Goal: Information Seeking & Learning: Check status

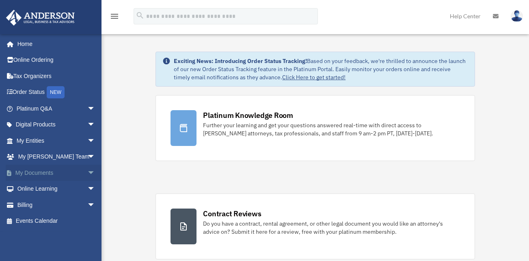
click at [87, 168] on span "arrow_drop_down" at bounding box center [95, 172] width 16 height 17
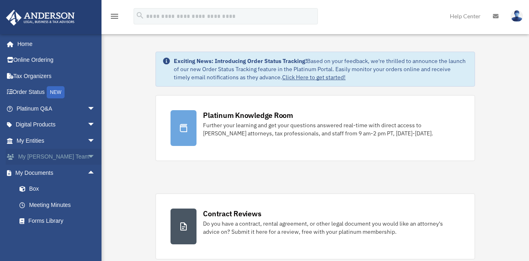
click at [87, 155] on span "arrow_drop_down" at bounding box center [95, 157] width 16 height 17
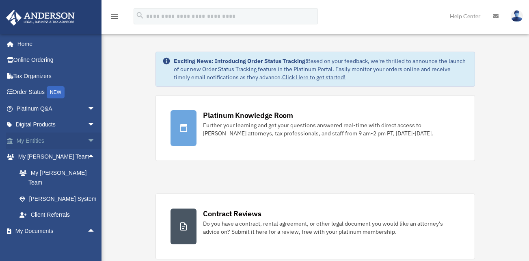
click at [87, 141] on span "arrow_drop_down" at bounding box center [95, 140] width 16 height 17
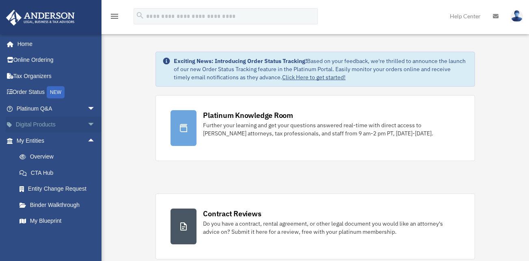
click at [87, 125] on span "arrow_drop_down" at bounding box center [95, 125] width 16 height 17
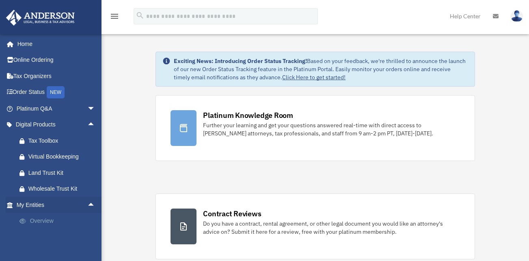
click at [41, 216] on link "Overview" at bounding box center [59, 221] width 96 height 16
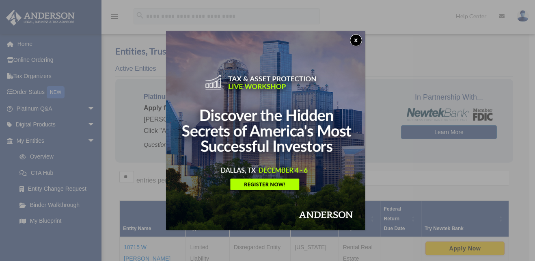
click at [356, 43] on button "x" at bounding box center [356, 40] width 12 height 12
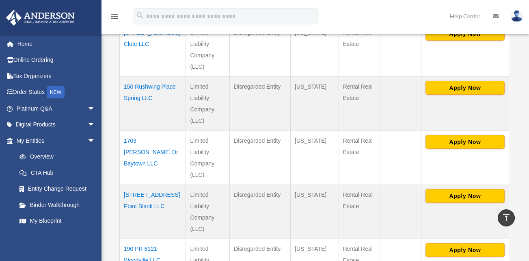
scroll to position [273, 0]
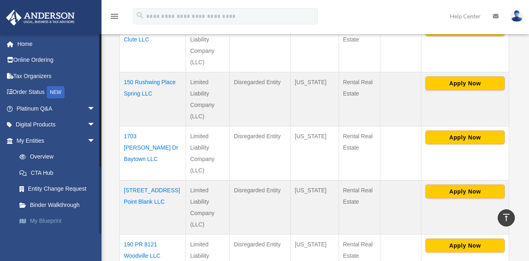
click at [53, 221] on link "My Blueprint" at bounding box center [59, 221] width 96 height 16
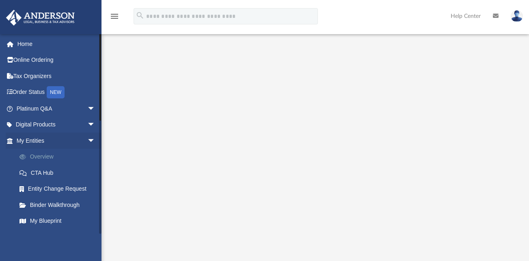
click at [51, 158] on link "Overview" at bounding box center [59, 157] width 96 height 16
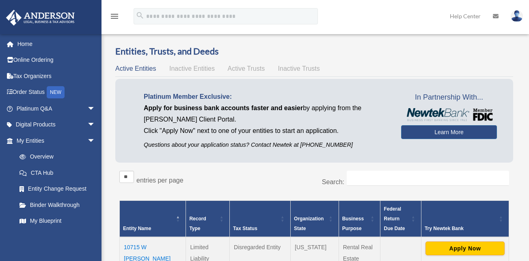
click at [136, 254] on td "10715 W Darleen Exd LLC" at bounding box center [153, 264] width 66 height 54
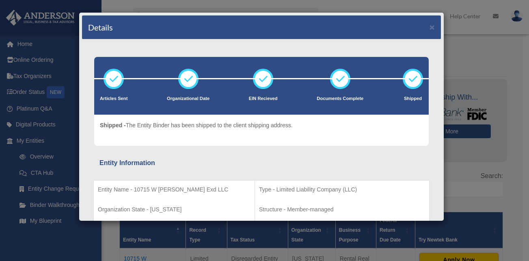
click at [429, 29] on div "Details ×" at bounding box center [261, 27] width 359 height 24
click at [429, 28] on button "×" at bounding box center [431, 27] width 5 height 9
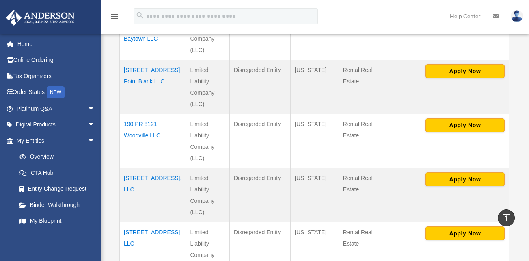
scroll to position [395, 0]
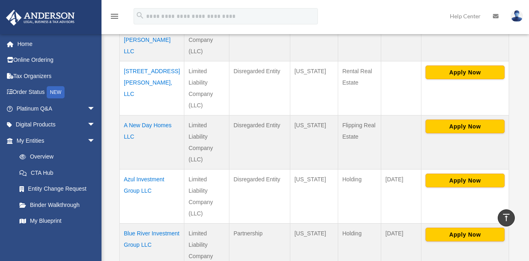
scroll to position [341, 0]
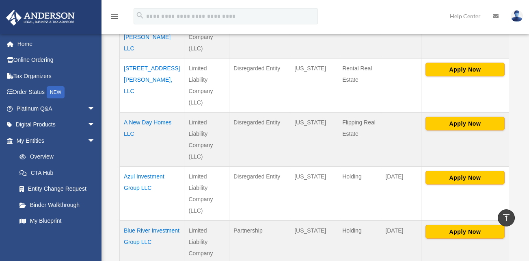
click at [145, 166] on td "Azul Investment Group LLC" at bounding box center [152, 193] width 65 height 54
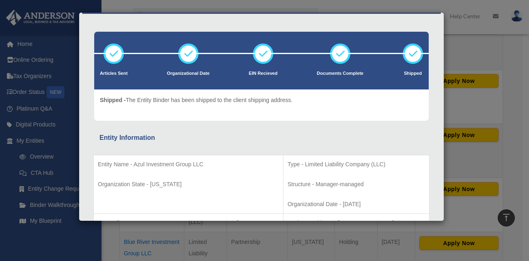
scroll to position [0, 0]
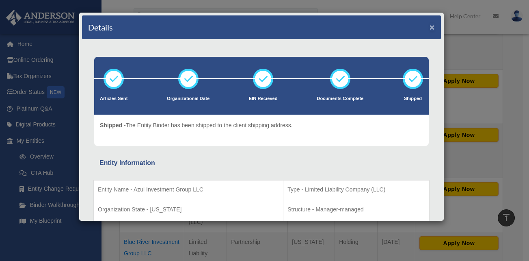
click at [429, 26] on button "×" at bounding box center [431, 27] width 5 height 9
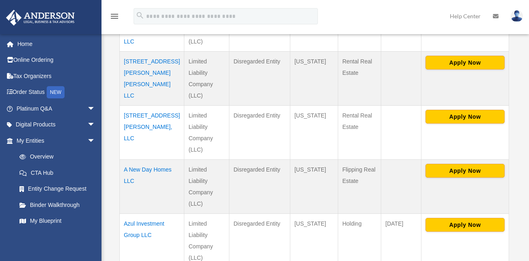
scroll to position [295, 0]
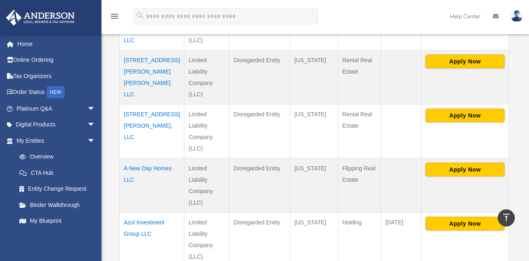
click at [526, 101] on div "Overview date_range Published on Last updated March 13, 2025 April 10, 2020 by …" at bounding box center [314, 138] width 427 height 803
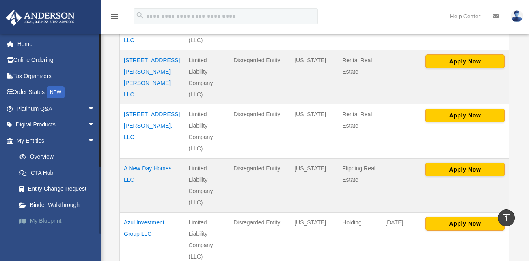
click at [48, 216] on link "My Blueprint" at bounding box center [59, 221] width 96 height 16
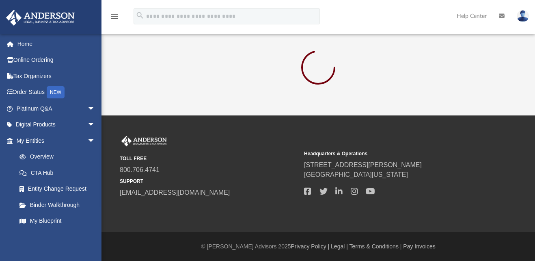
click at [359, 121] on div "TOLL FREE 800.706.4741 SUPPORT info@andersonadvisors.com Headquarters & Operati…" at bounding box center [267, 173] width 535 height 117
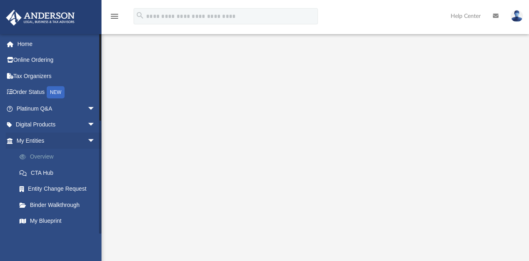
click at [39, 157] on link "Overview" at bounding box center [59, 157] width 96 height 16
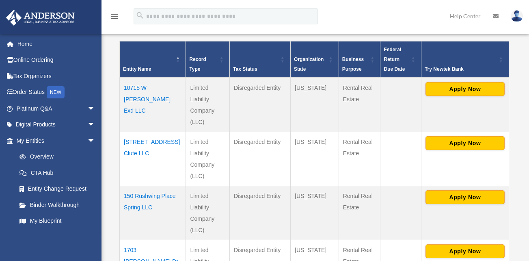
scroll to position [162, 0]
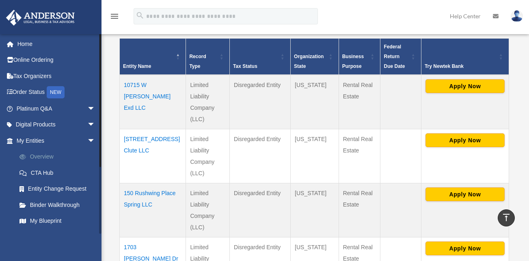
click at [43, 156] on link "Overview" at bounding box center [59, 157] width 96 height 16
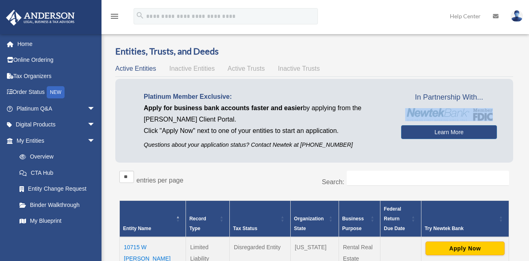
drag, startPoint x: 529, startPoint y: 77, endPoint x: 533, endPoint y: 118, distance: 40.9
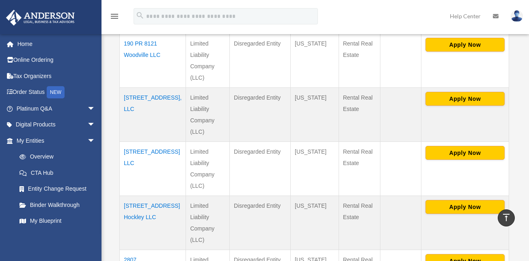
scroll to position [477, 0]
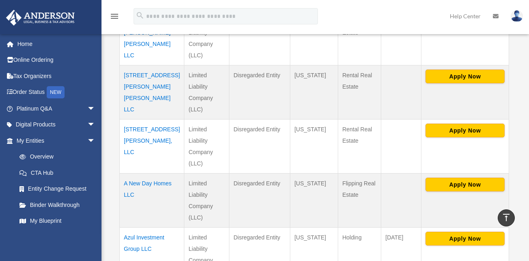
scroll to position [278, 0]
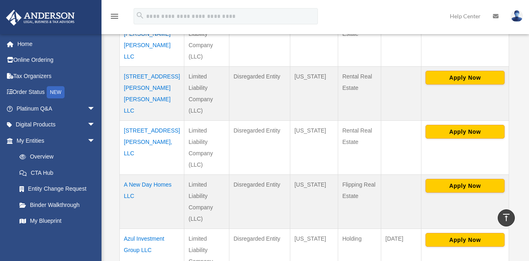
click at [136, 229] on td "Azul Investment Group LLC" at bounding box center [152, 256] width 65 height 54
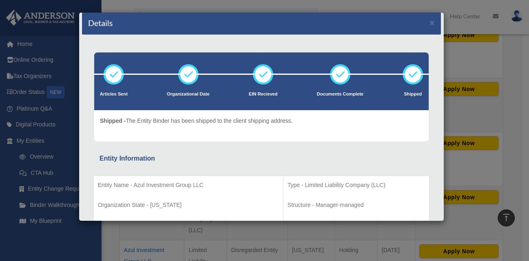
scroll to position [0, 0]
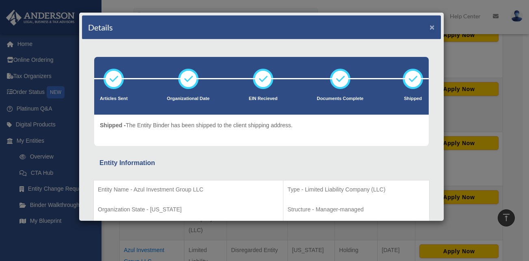
click at [429, 24] on button "×" at bounding box center [431, 27] width 5 height 9
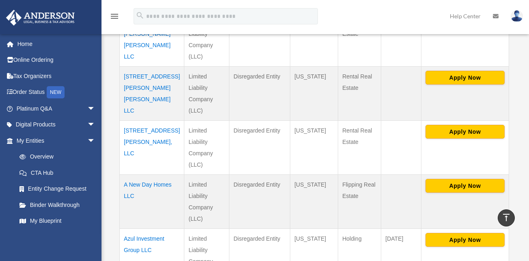
click at [130, 67] on td "[STREET_ADDRESS][PERSON_NAME][PERSON_NAME] LLC" at bounding box center [152, 94] width 65 height 54
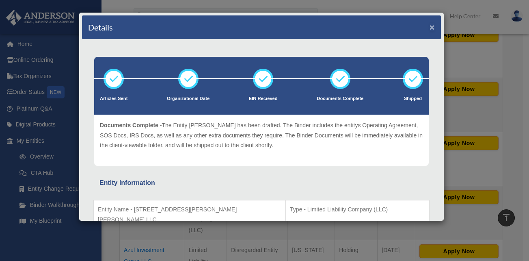
click at [429, 27] on button "×" at bounding box center [431, 27] width 5 height 9
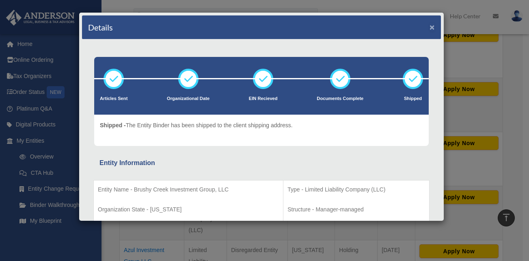
click at [429, 28] on button "×" at bounding box center [431, 27] width 5 height 9
